Goal: Transaction & Acquisition: Purchase product/service

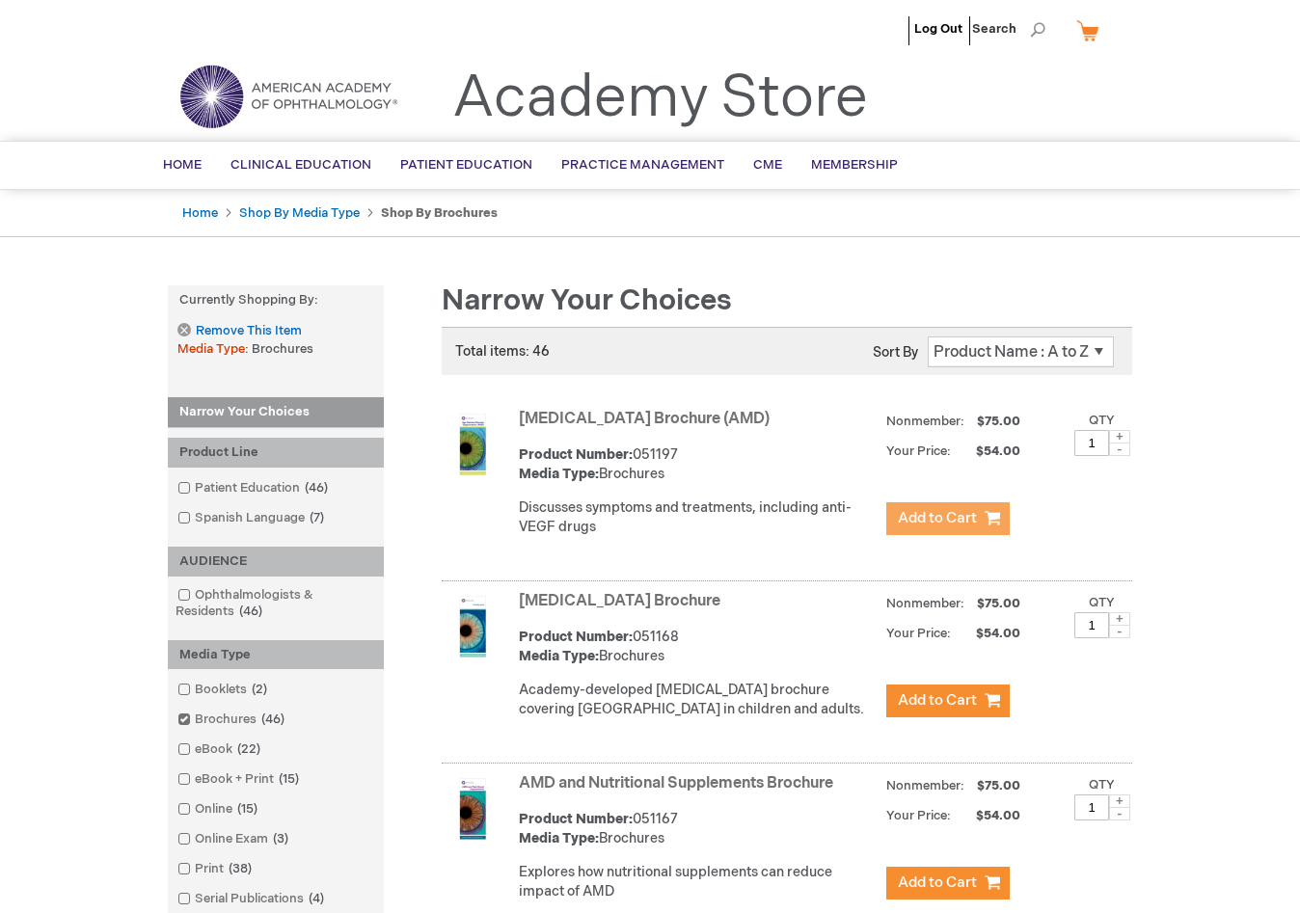
click at [925, 524] on span "Add to Cart" at bounding box center [937, 518] width 79 height 18
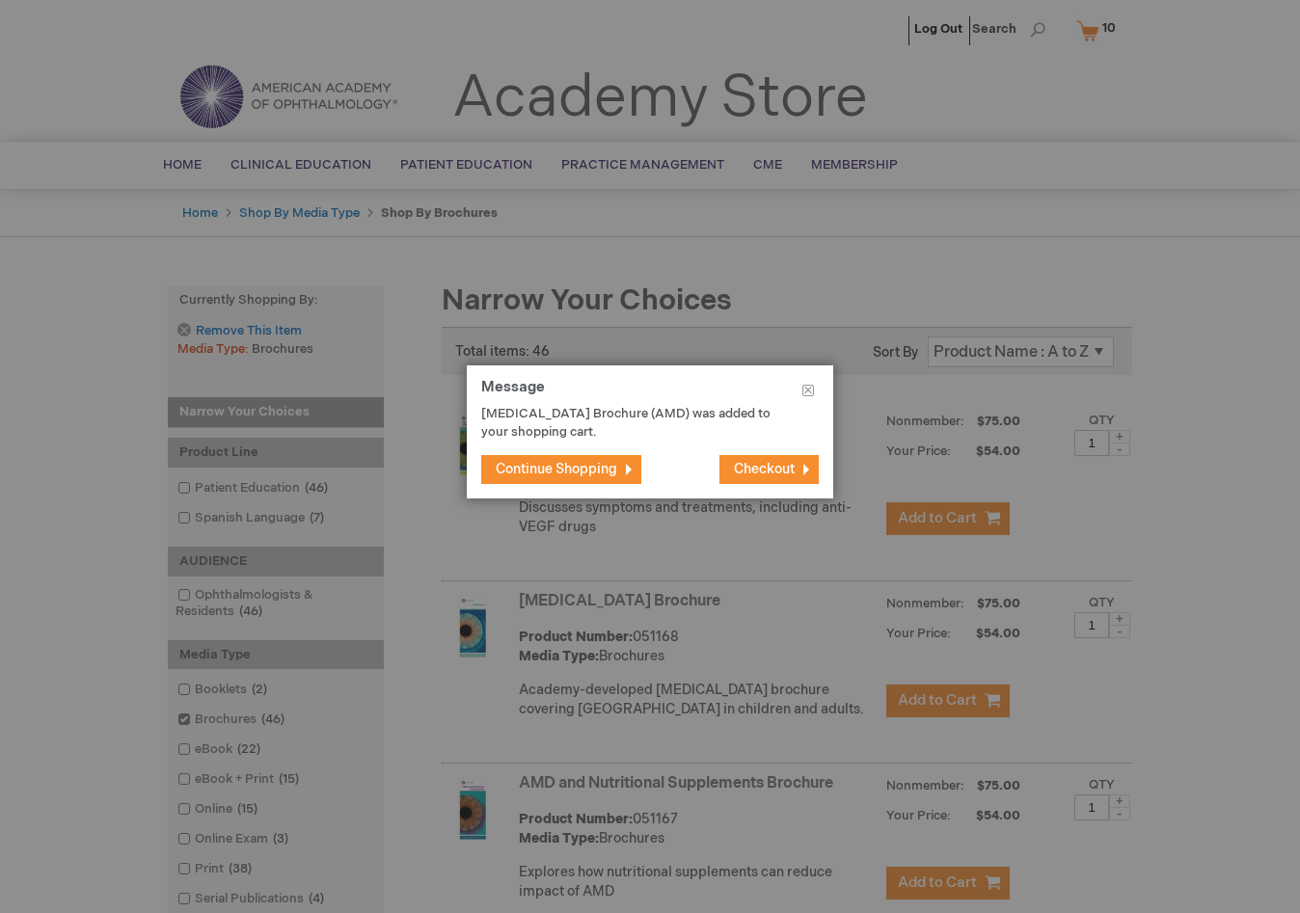
click at [536, 466] on span "Continue Shopping" at bounding box center [557, 469] width 122 height 16
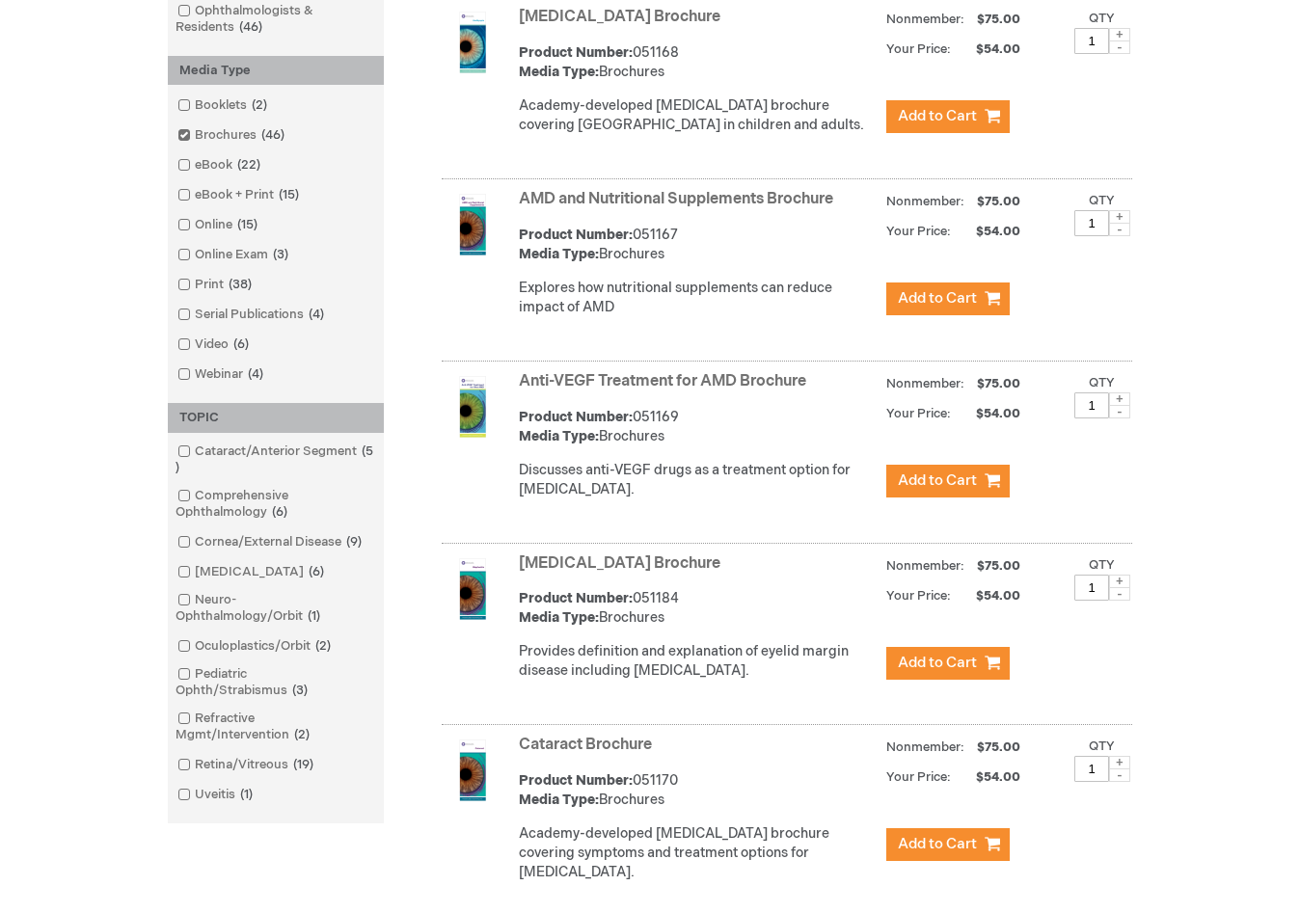
scroll to position [585, 0]
click at [911, 307] on span "Add to Cart" at bounding box center [937, 297] width 79 height 18
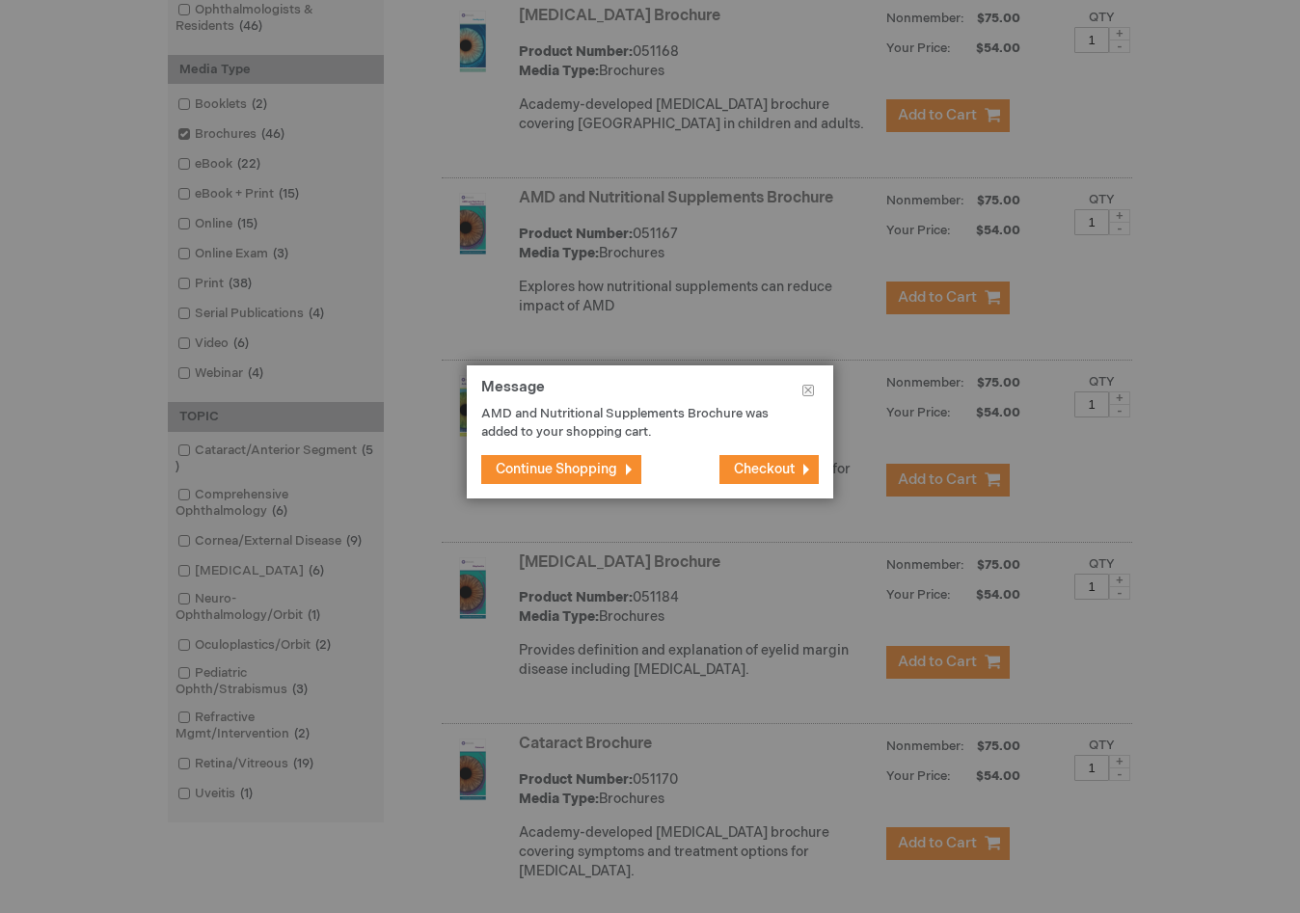
click at [604, 474] on span "Continue Shopping" at bounding box center [557, 469] width 122 height 16
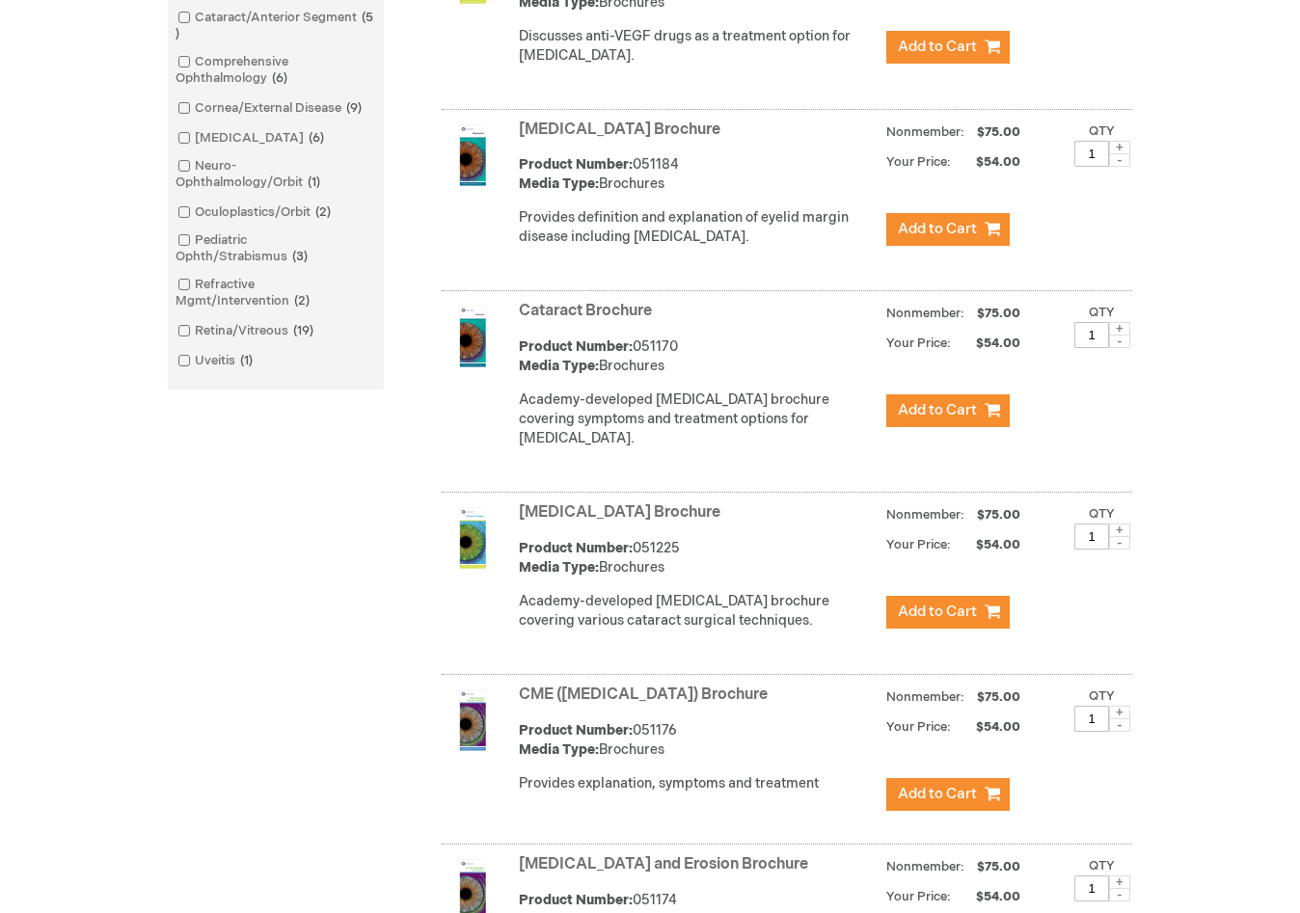
scroll to position [1045, 0]
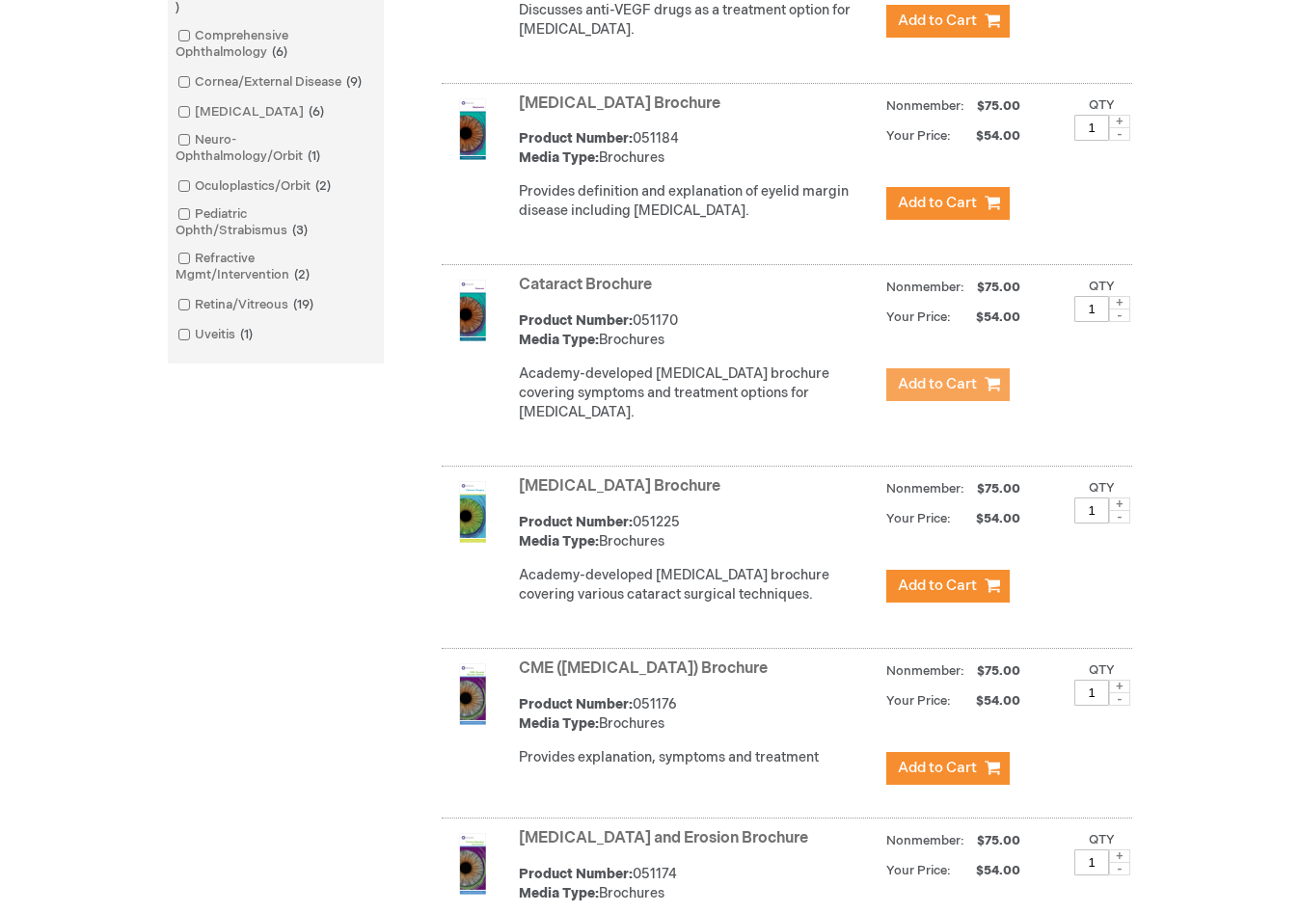
click at [934, 394] on span "Add to Cart" at bounding box center [937, 384] width 79 height 18
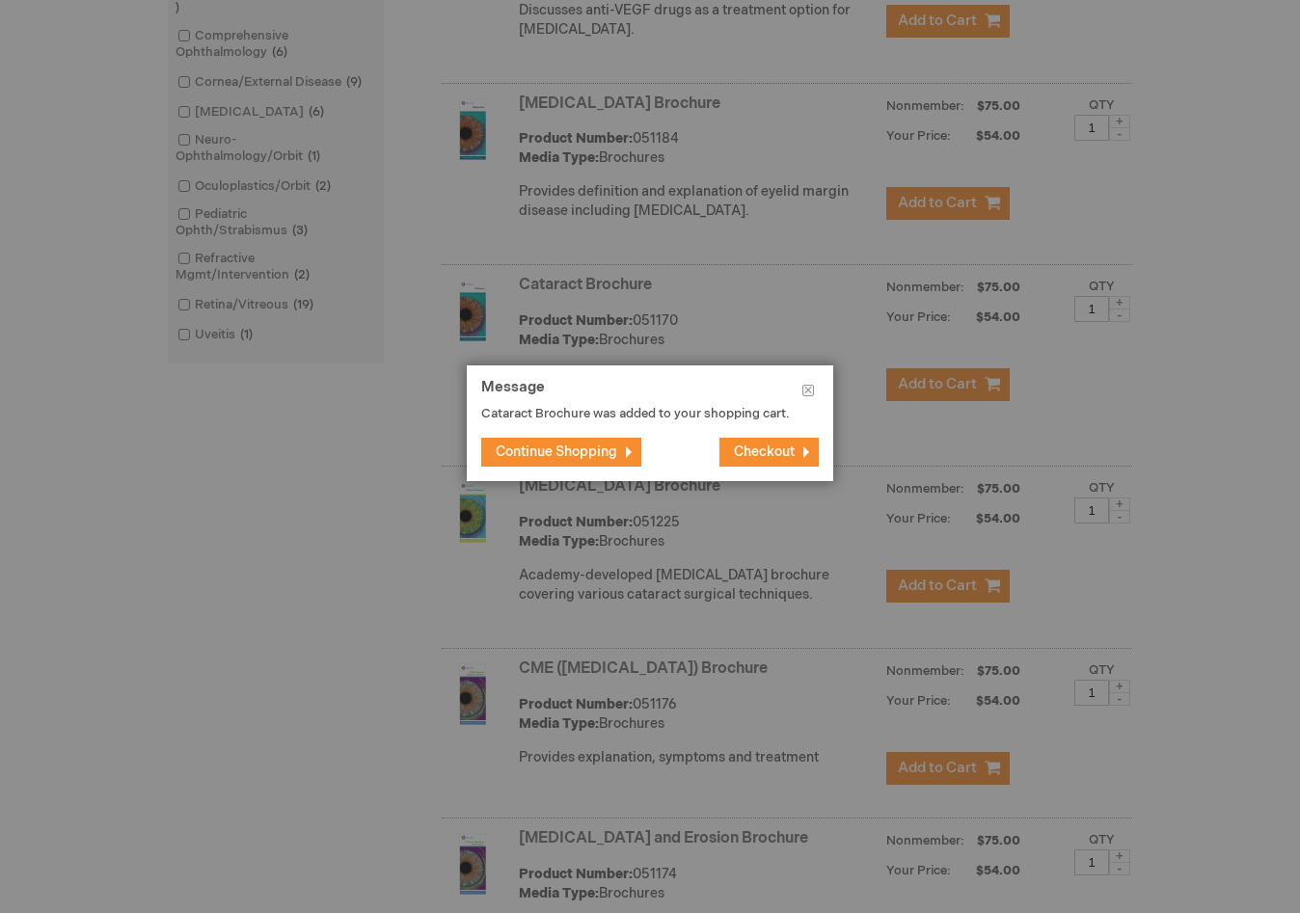
click at [607, 457] on span "Continue Shopping" at bounding box center [557, 452] width 122 height 16
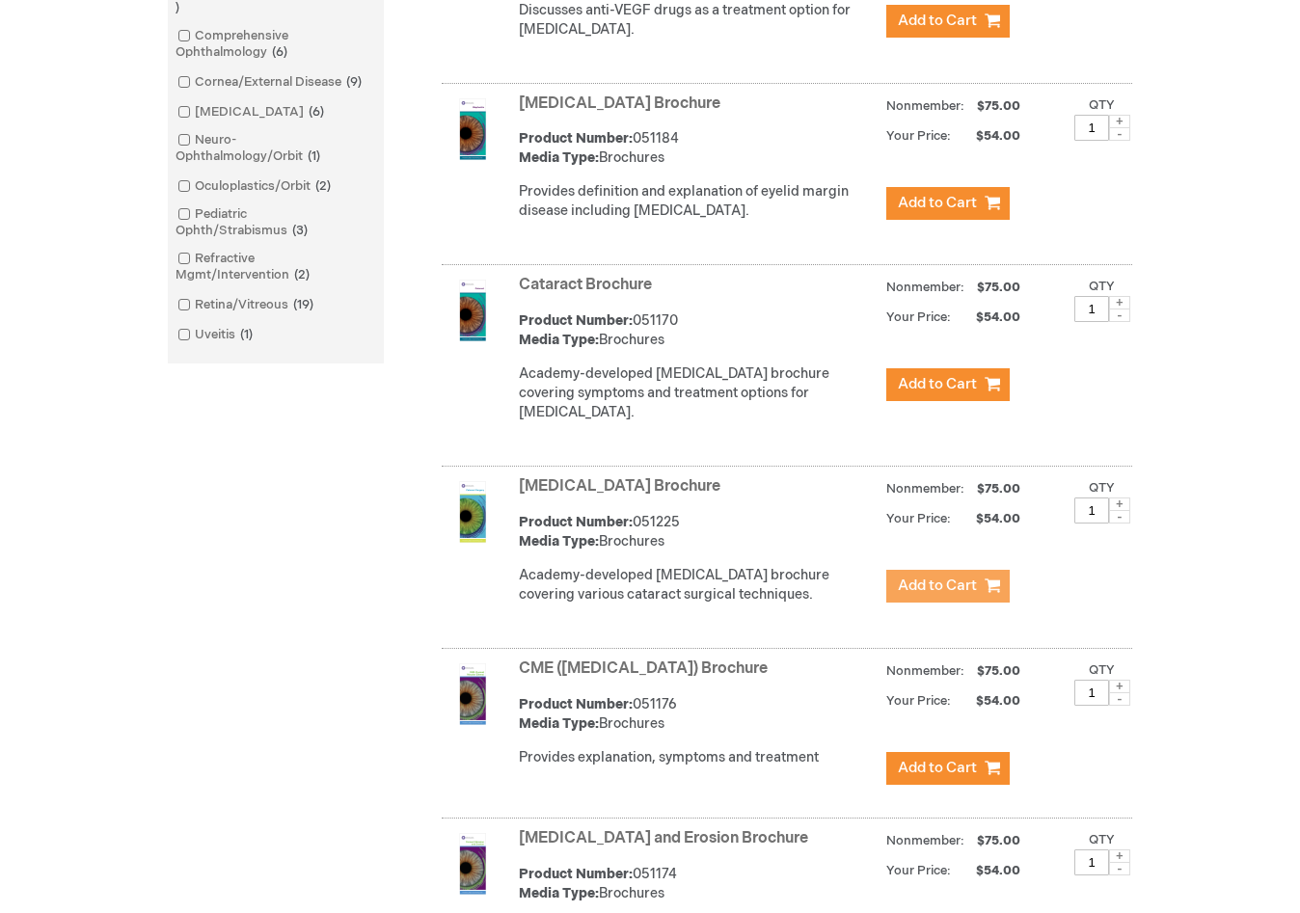
click at [926, 595] on span "Add to Cart" at bounding box center [937, 586] width 79 height 18
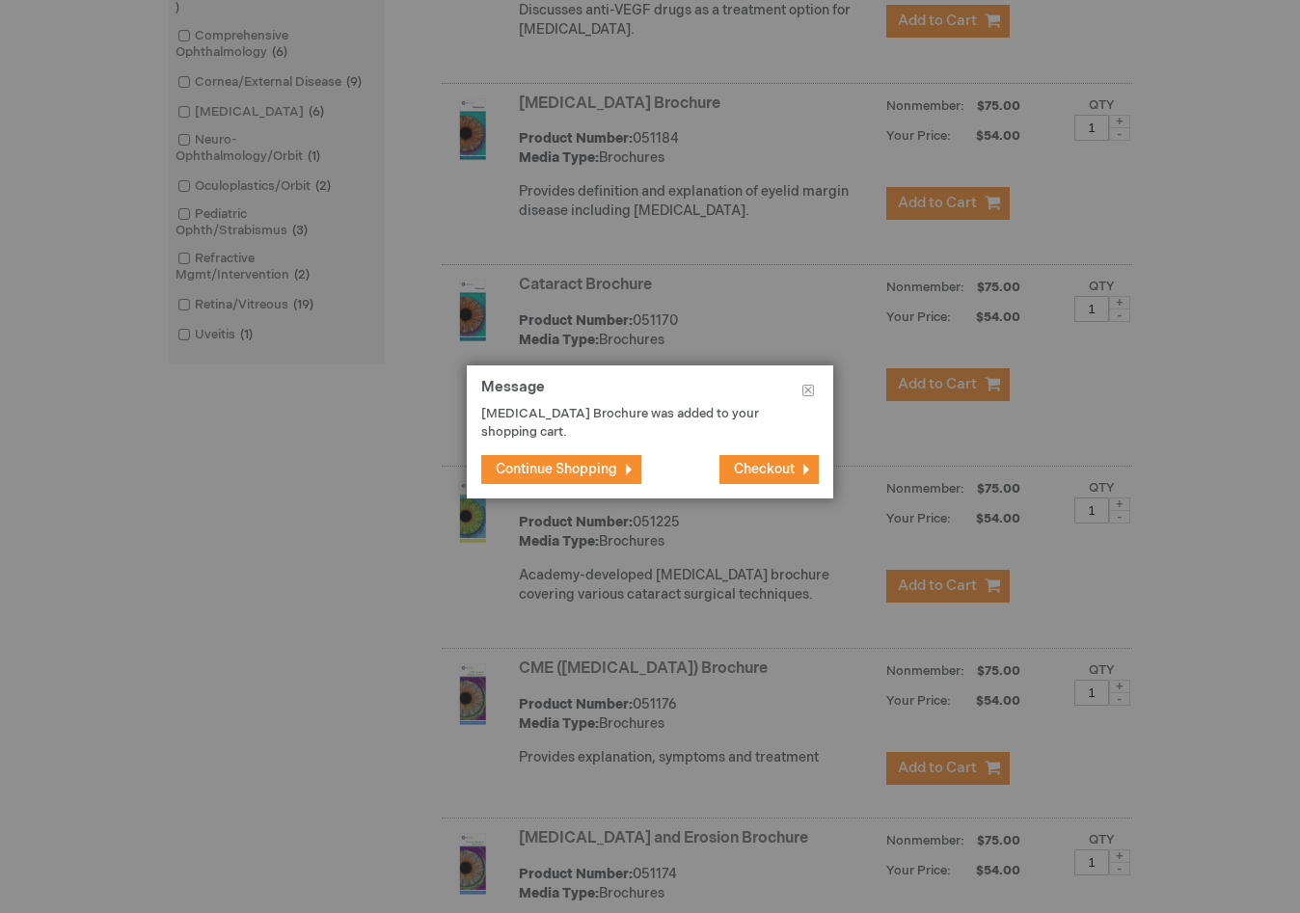
click at [585, 468] on span "Continue Shopping" at bounding box center [557, 469] width 122 height 16
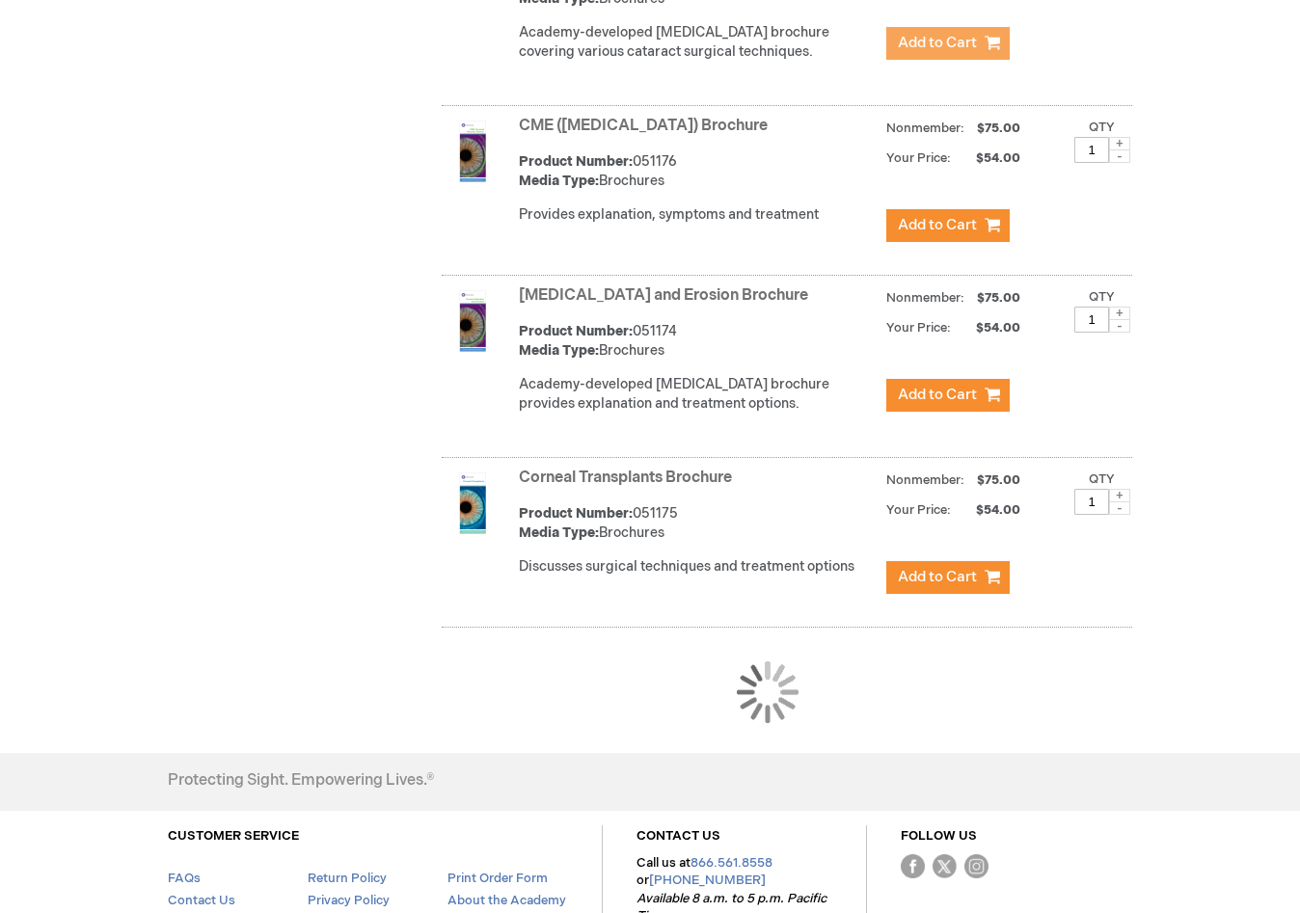
scroll to position [1604, 0]
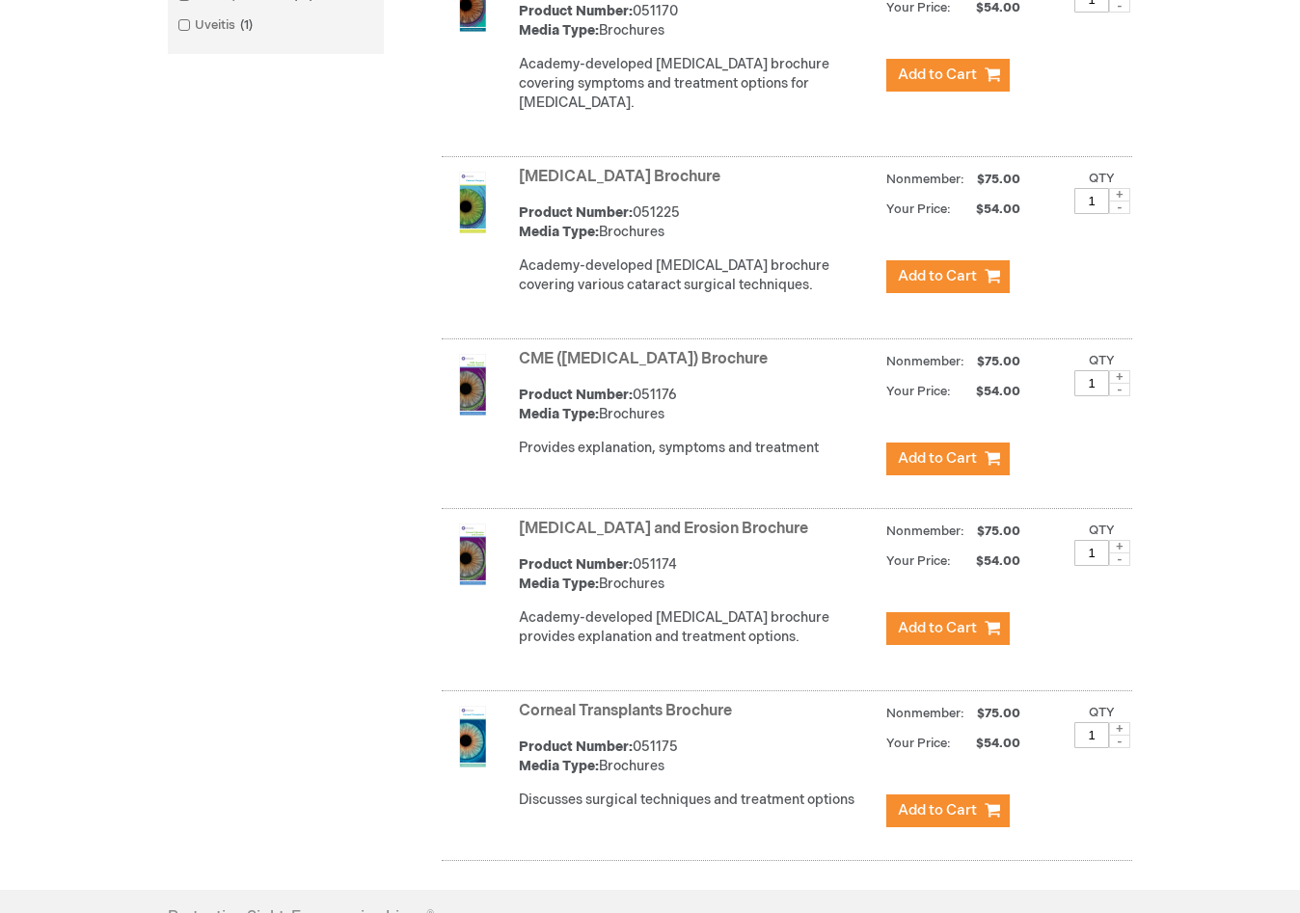
scroll to position [1755, 0]
